Goal: Transaction & Acquisition: Purchase product/service

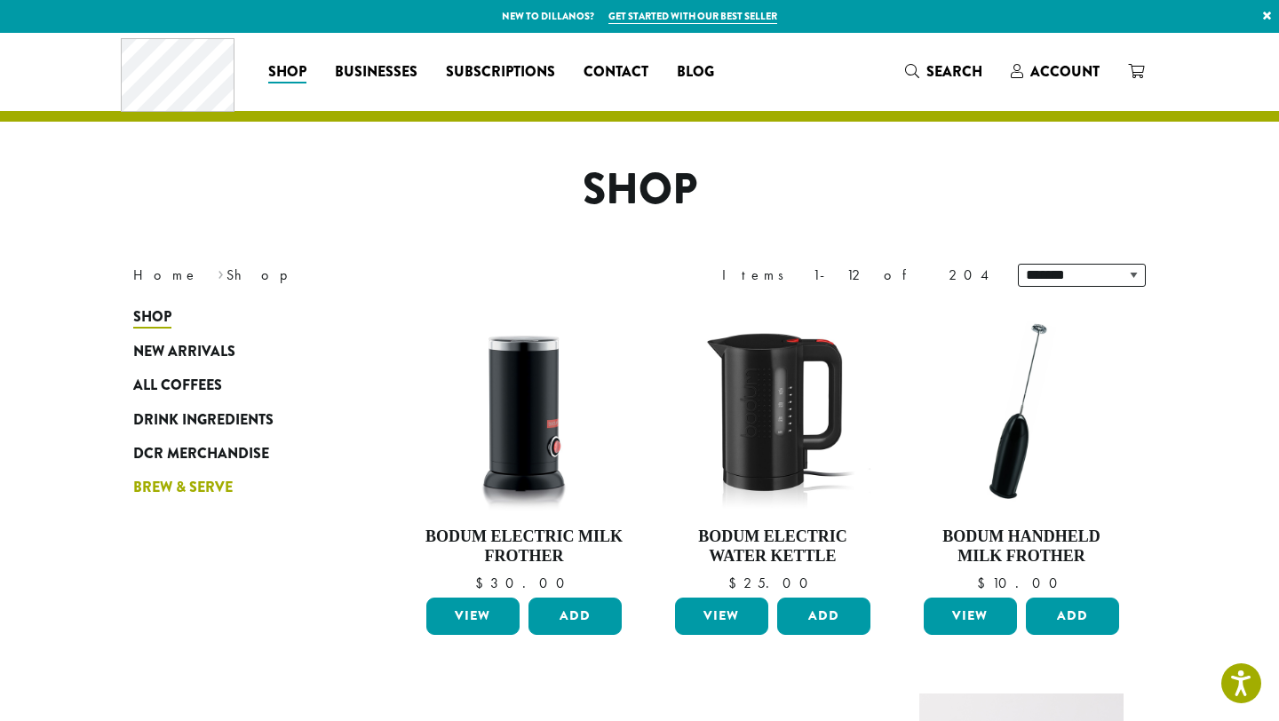
click at [206, 487] on span "Brew & Serve" at bounding box center [182, 488] width 99 height 22
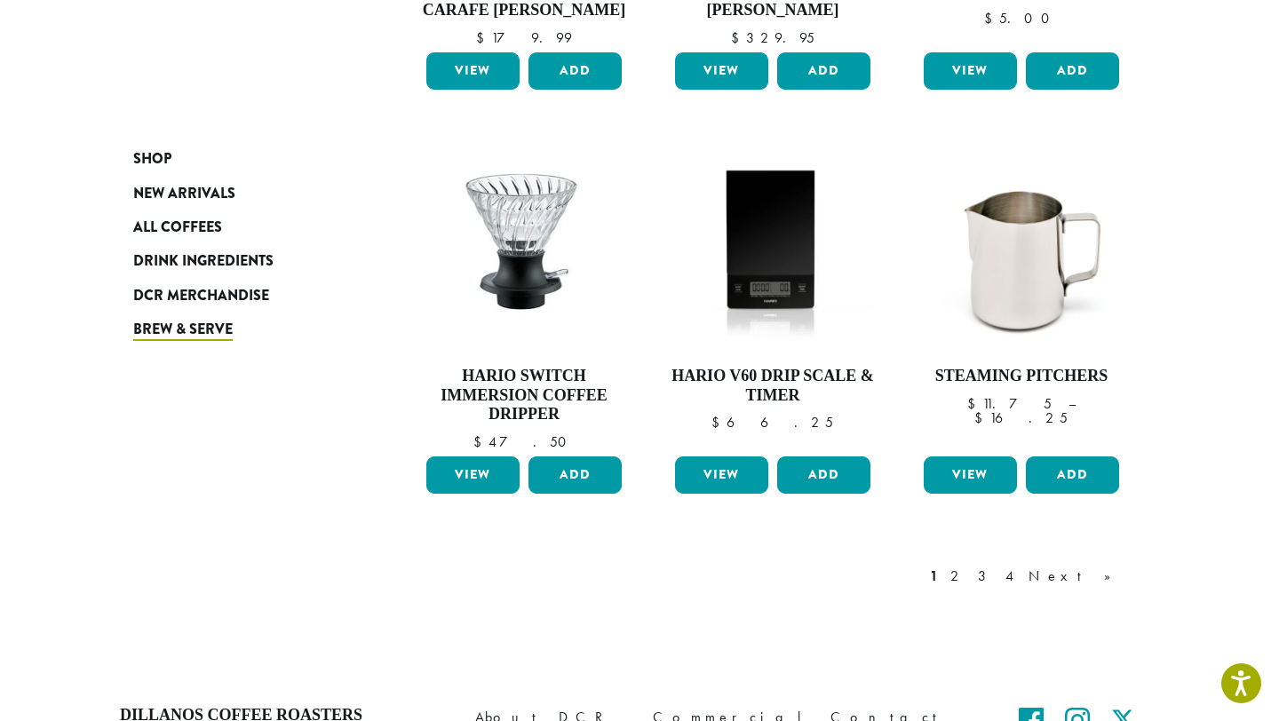
scroll to position [1519, 0]
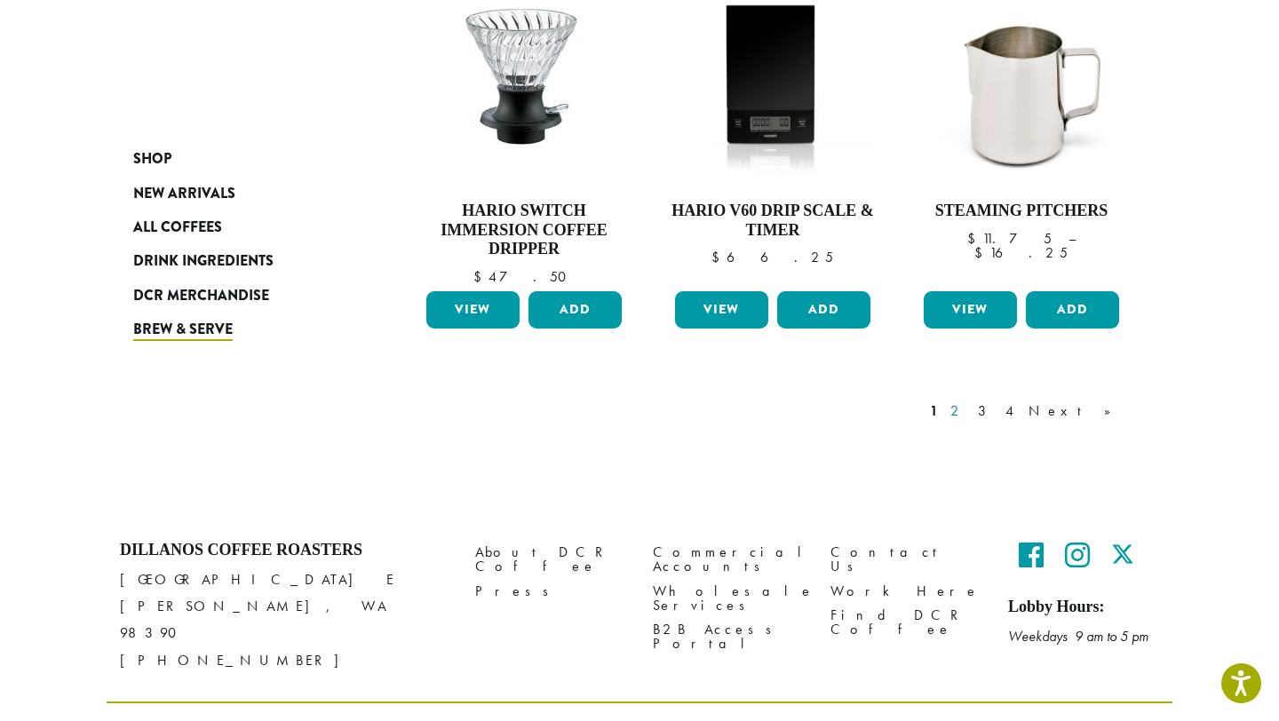
click at [969, 401] on link "2" at bounding box center [958, 411] width 22 height 21
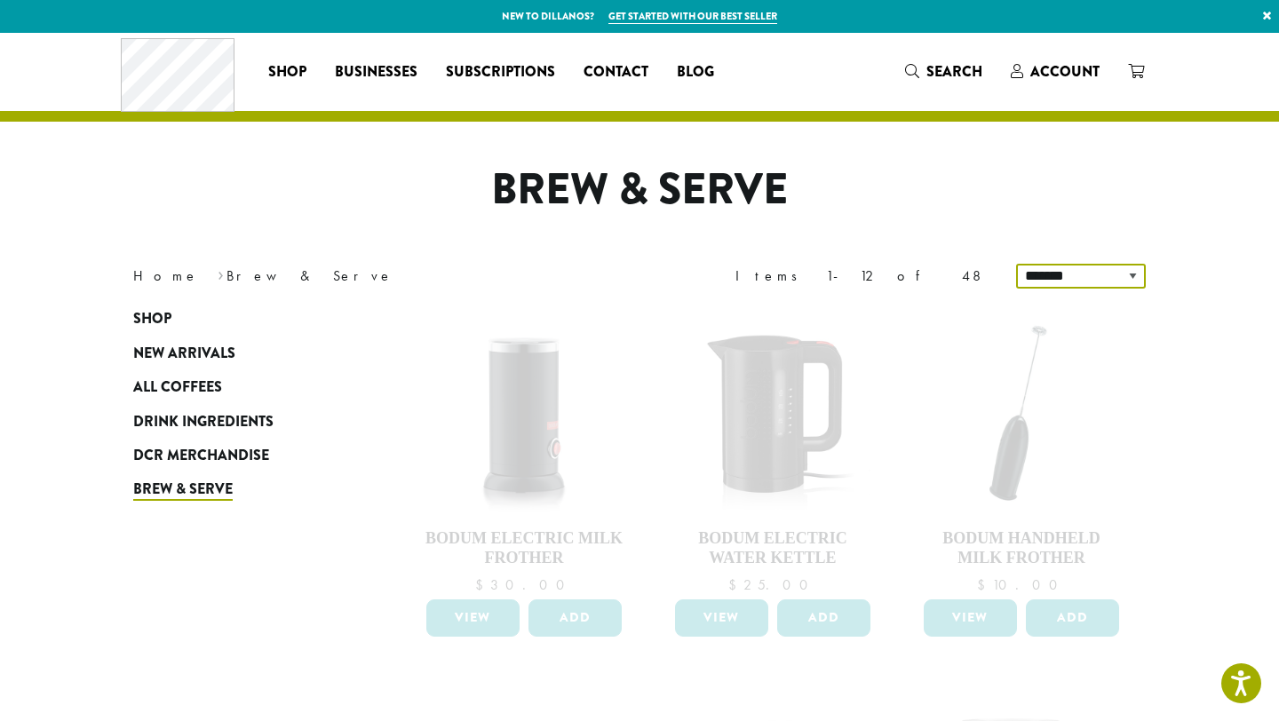
click at [1085, 272] on select "**********" at bounding box center [1081, 276] width 130 height 25
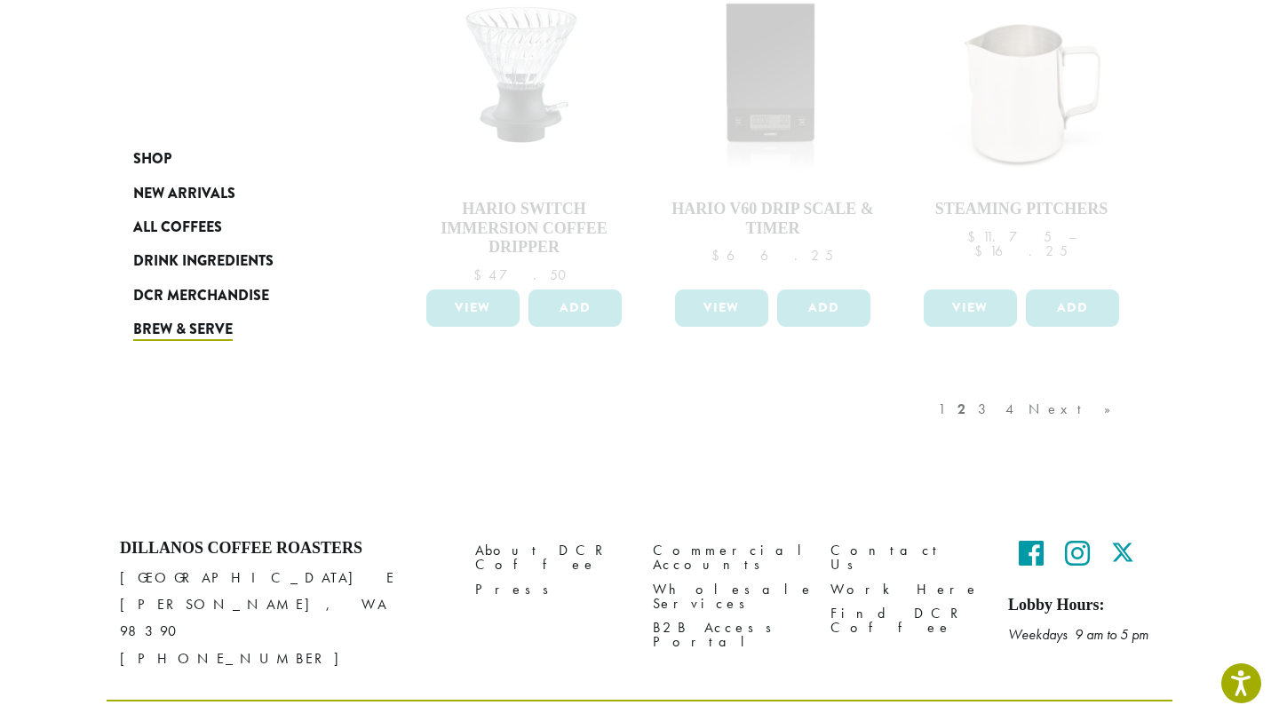
scroll to position [1519, 0]
click at [1032, 395] on div "1 2 3 4 Next »" at bounding box center [1033, 428] width 198 height 83
click at [1108, 395] on div "1 2 3 4 Next »" at bounding box center [1033, 428] width 198 height 83
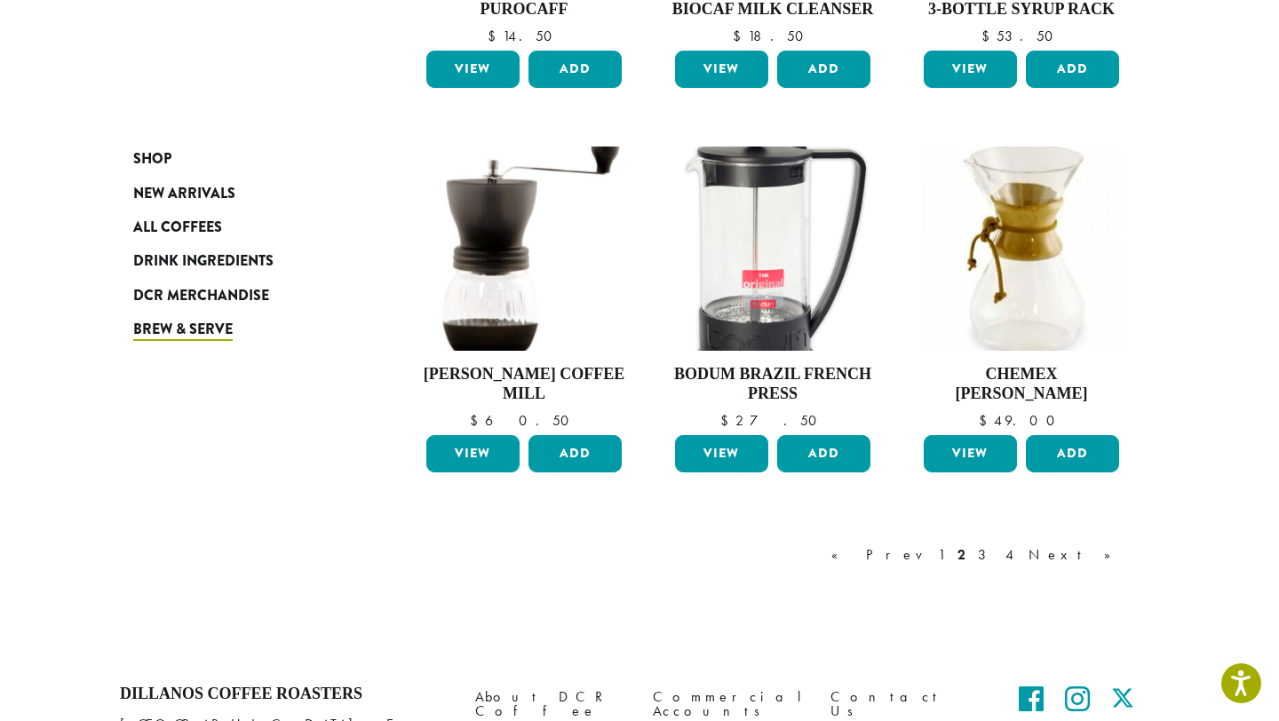
scroll to position [1341, 0]
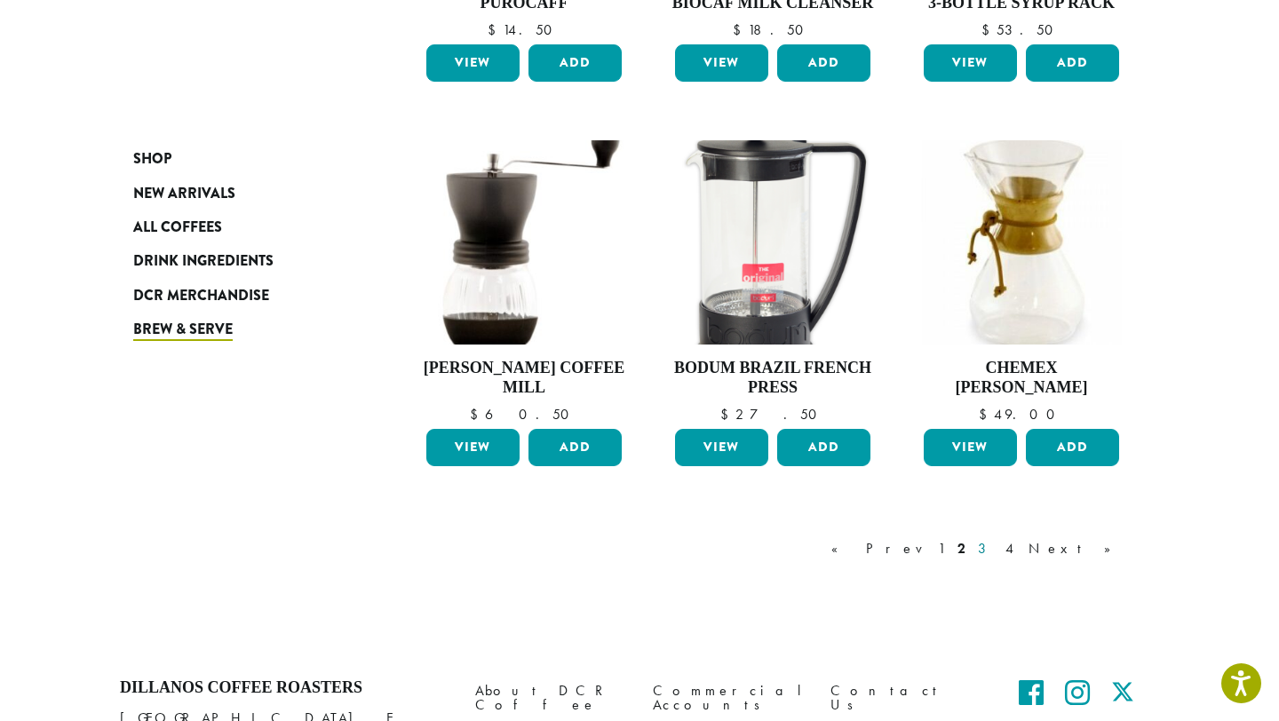
click at [997, 538] on link "3" at bounding box center [985, 548] width 22 height 21
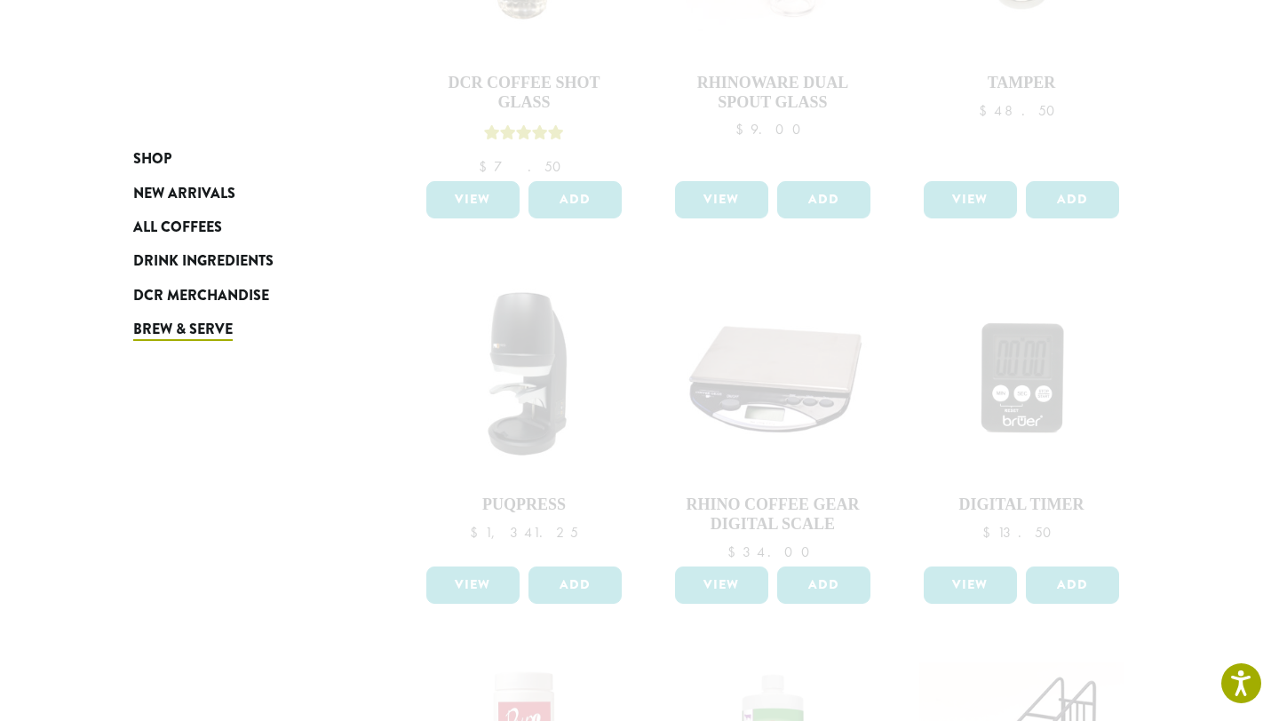
scroll to position [1480, 0]
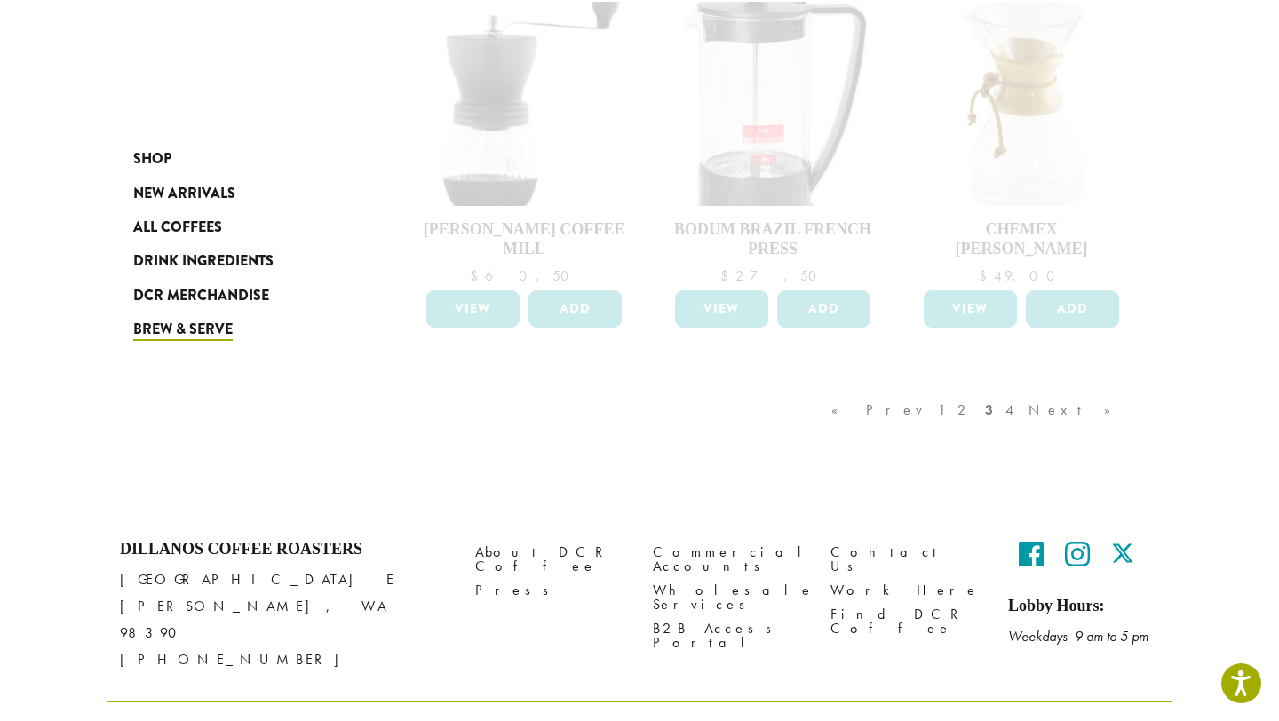
click at [1049, 393] on div "« Prev 1 2 3 4 Next »" at bounding box center [980, 427] width 305 height 83
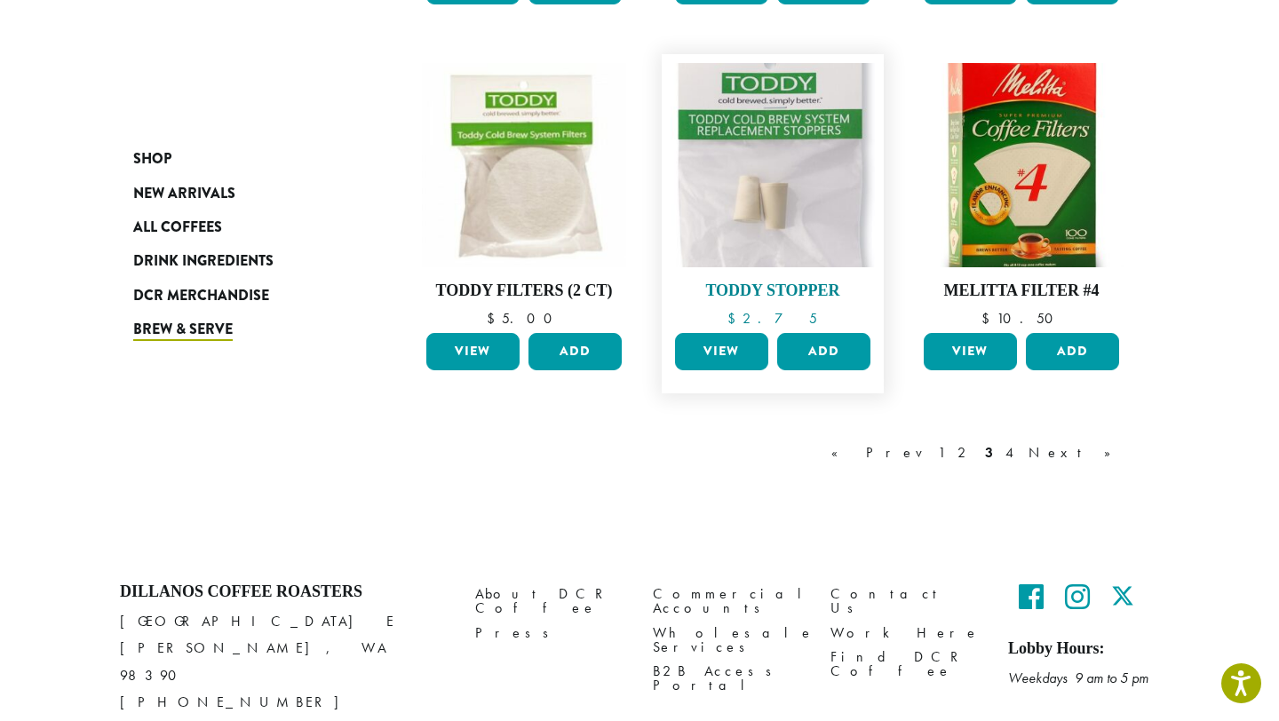
scroll to position [1420, 0]
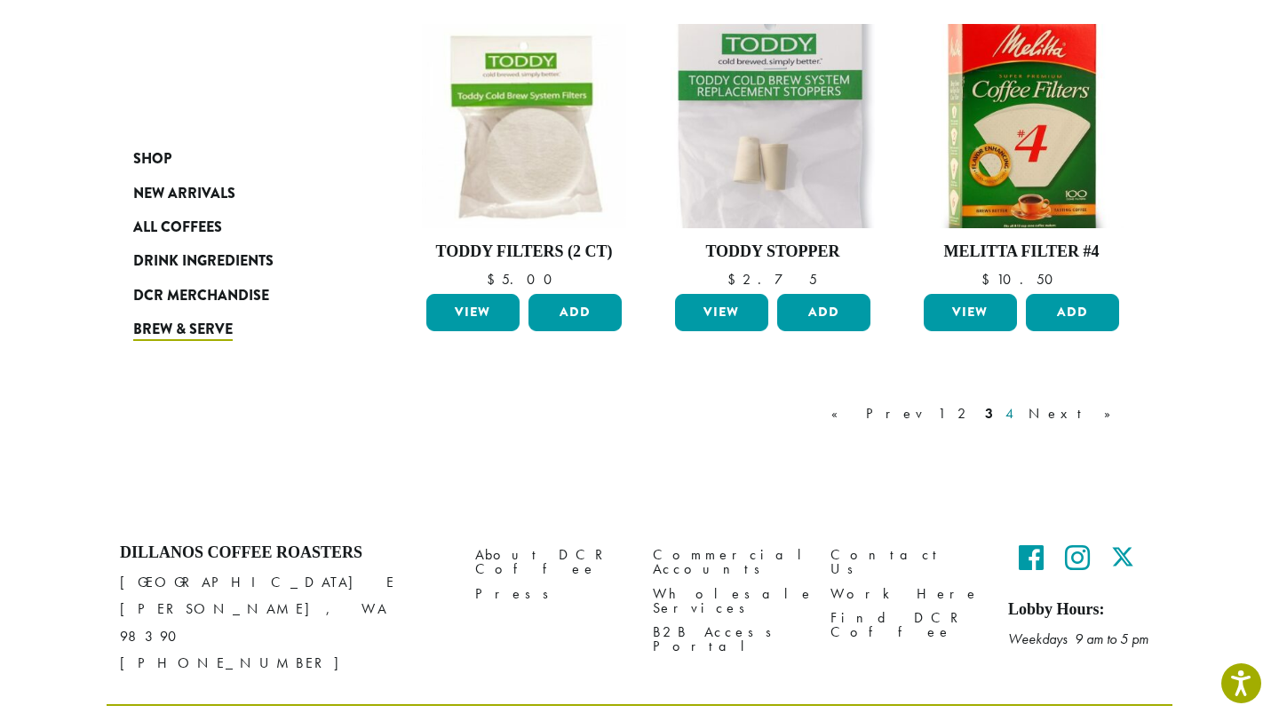
click at [1020, 419] on link "4" at bounding box center [1011, 413] width 18 height 21
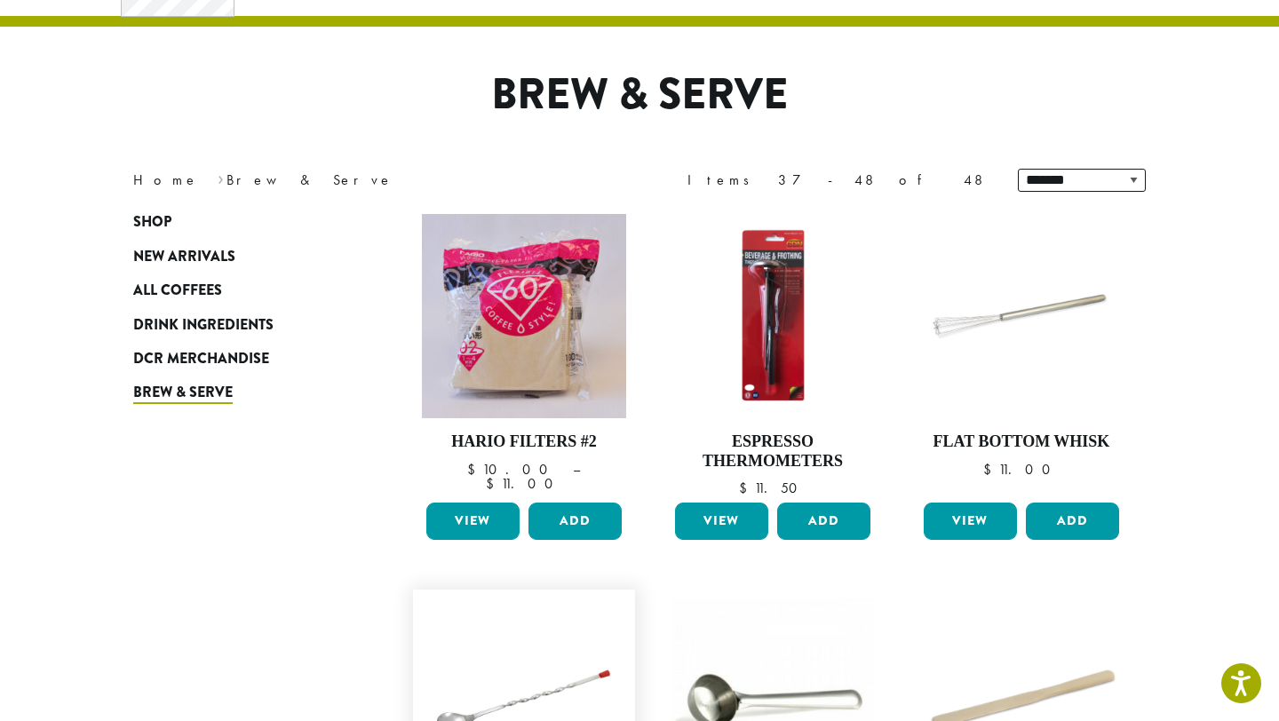
scroll to position [91, 0]
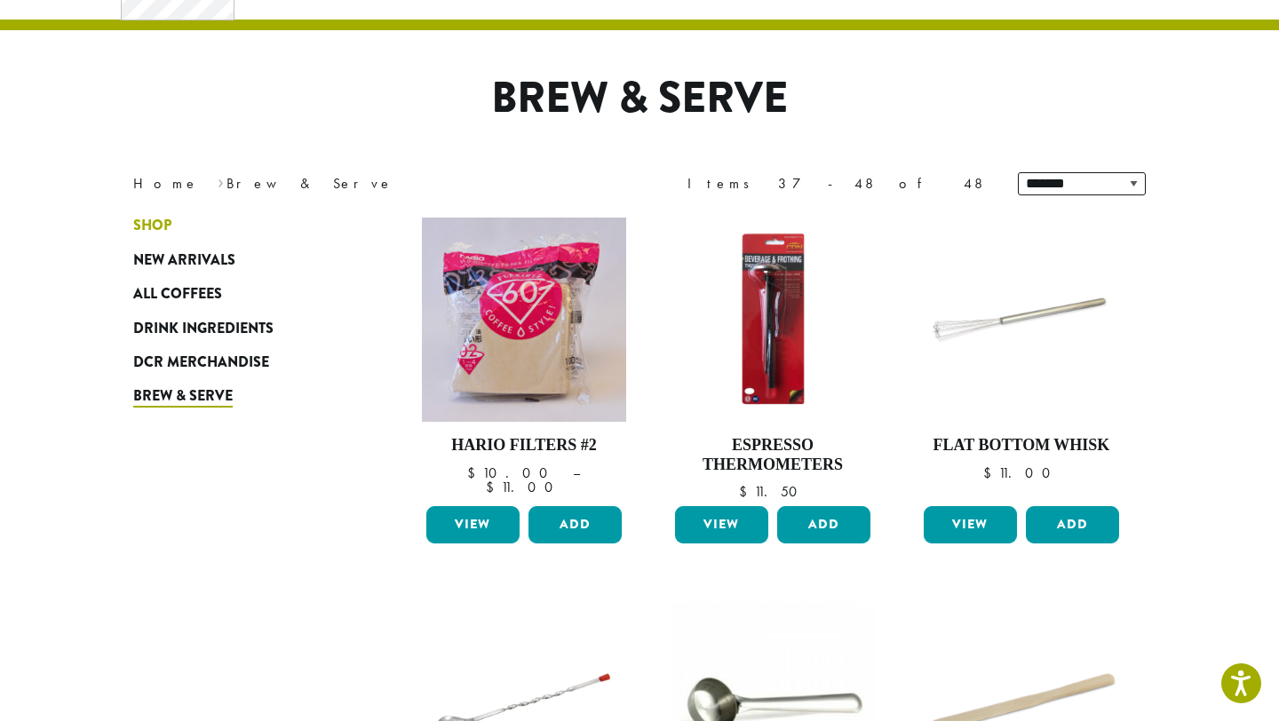
click at [155, 220] on span "Shop" at bounding box center [152, 226] width 38 height 22
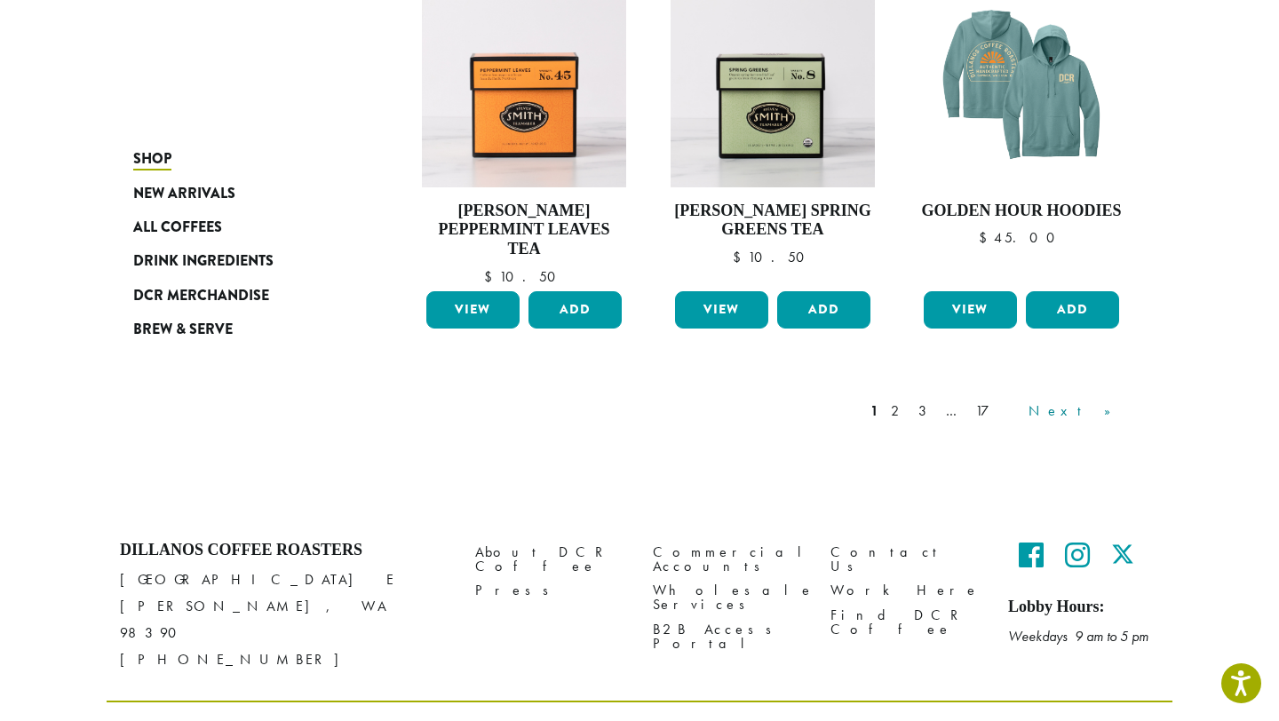
click at [1109, 401] on link "Next »" at bounding box center [1076, 411] width 102 height 21
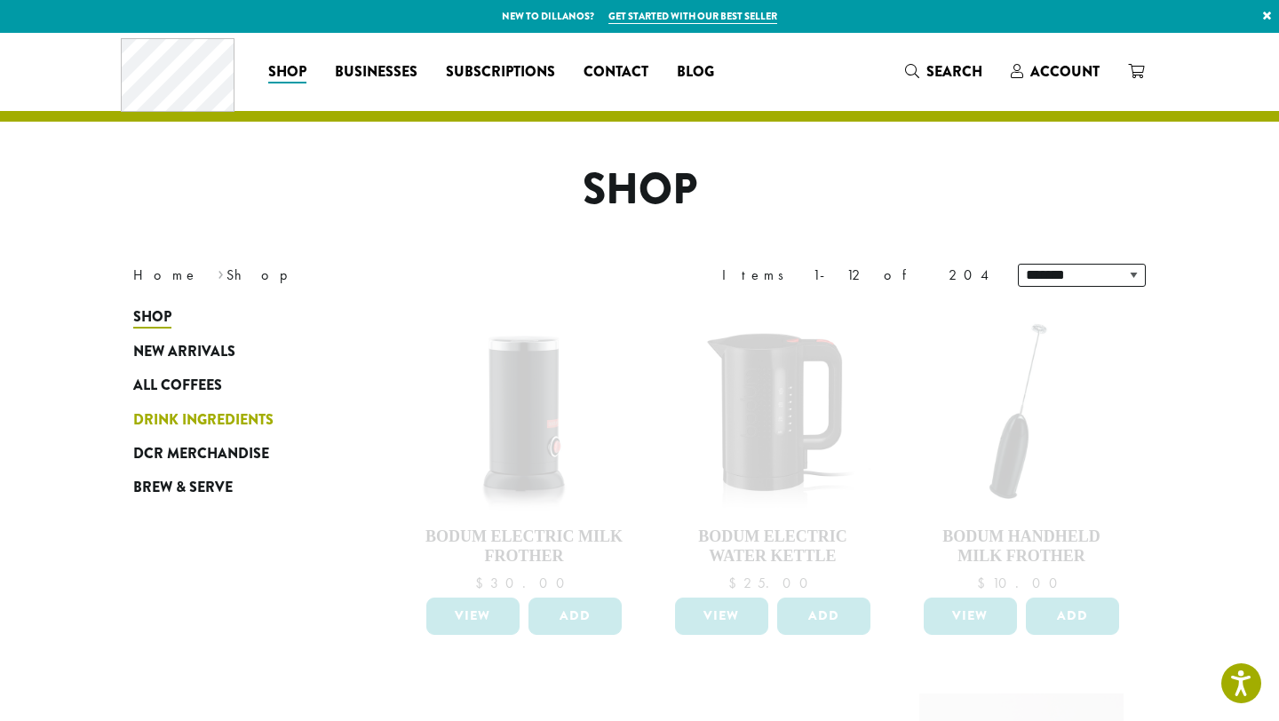
click at [203, 419] on span "Drink Ingredients" at bounding box center [203, 420] width 140 height 22
